Goal: Entertainment & Leisure: Consume media (video, audio)

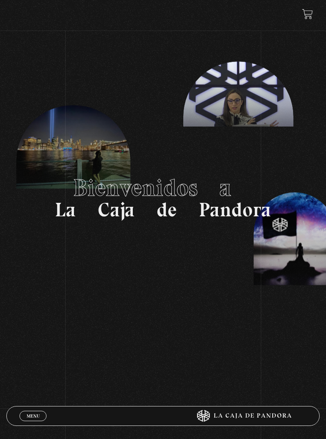
click at [33, 421] on link "Menu Cerrar" at bounding box center [32, 416] width 27 height 10
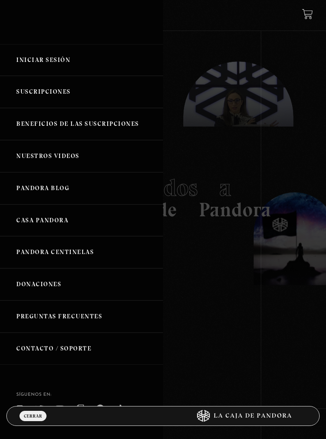
click at [56, 57] on link "Iniciar Sesión" at bounding box center [81, 60] width 163 height 32
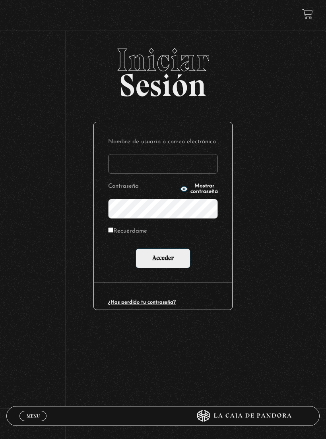
type input "[EMAIL_ADDRESS][DOMAIN_NAME]"
click at [163, 259] on input "Acceder" at bounding box center [162, 259] width 55 height 20
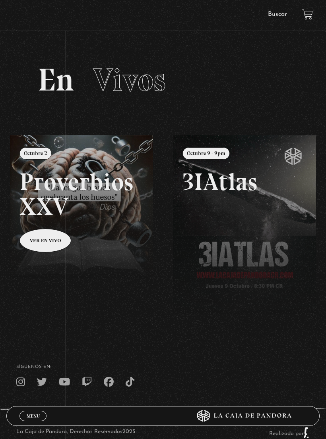
click at [45, 238] on link at bounding box center [173, 354] width 326 height 439
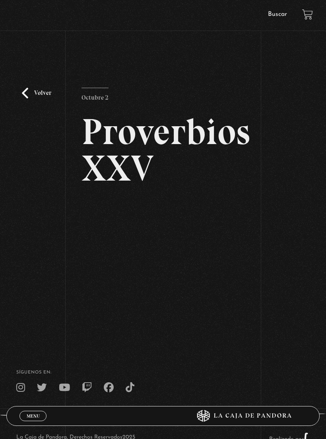
click at [31, 95] on link "Volver" at bounding box center [36, 93] width 29 height 11
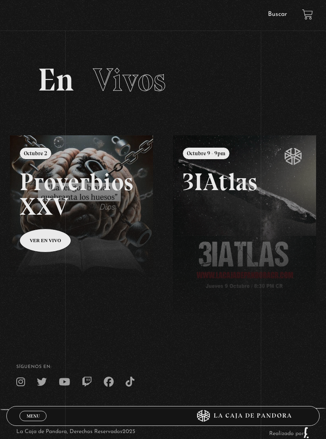
click at [73, 187] on link at bounding box center [173, 354] width 326 height 439
